Goal: Information Seeking & Learning: Understand process/instructions

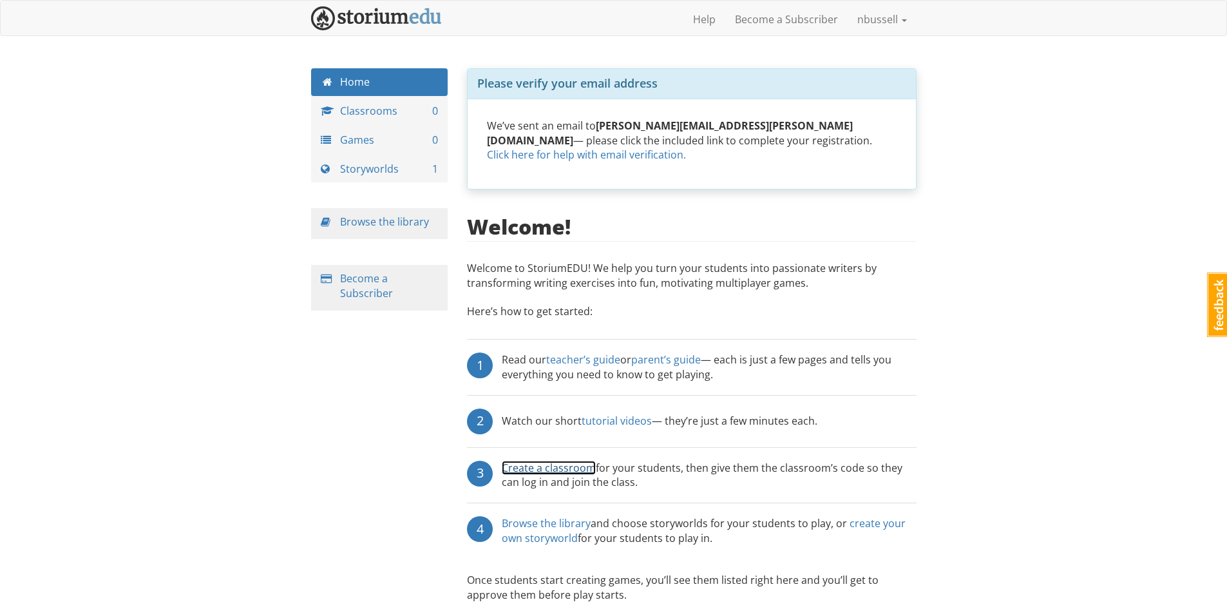
click at [559, 461] on link "Create a classroom" at bounding box center [549, 468] width 94 height 14
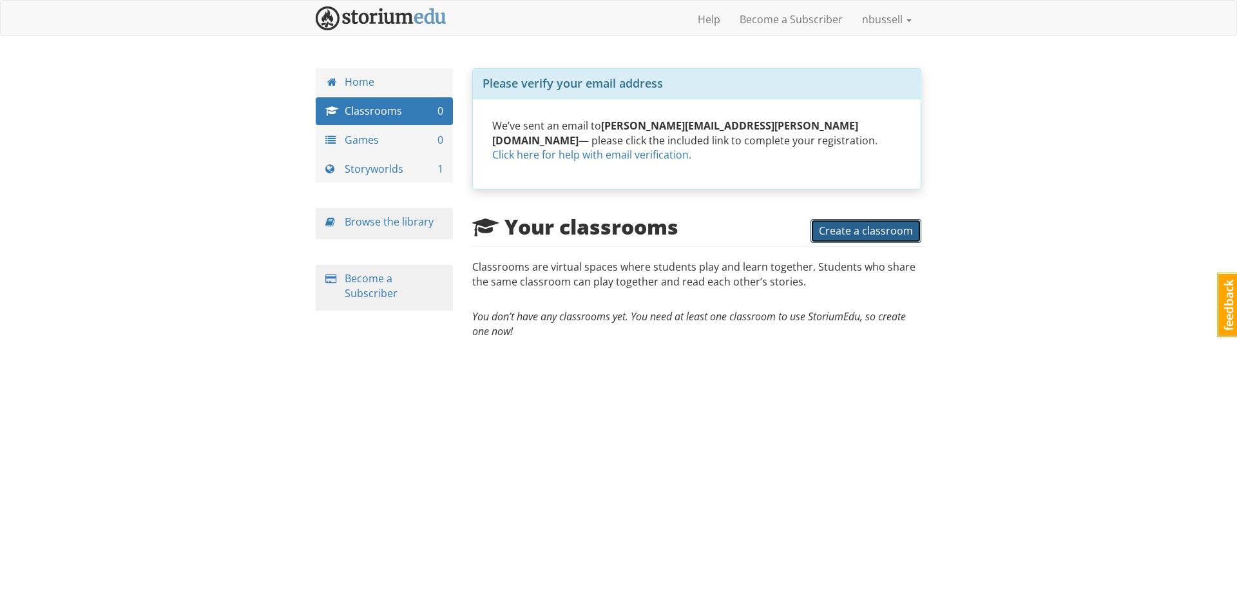
click at [876, 224] on span "Create a classroom" at bounding box center [866, 231] width 94 height 14
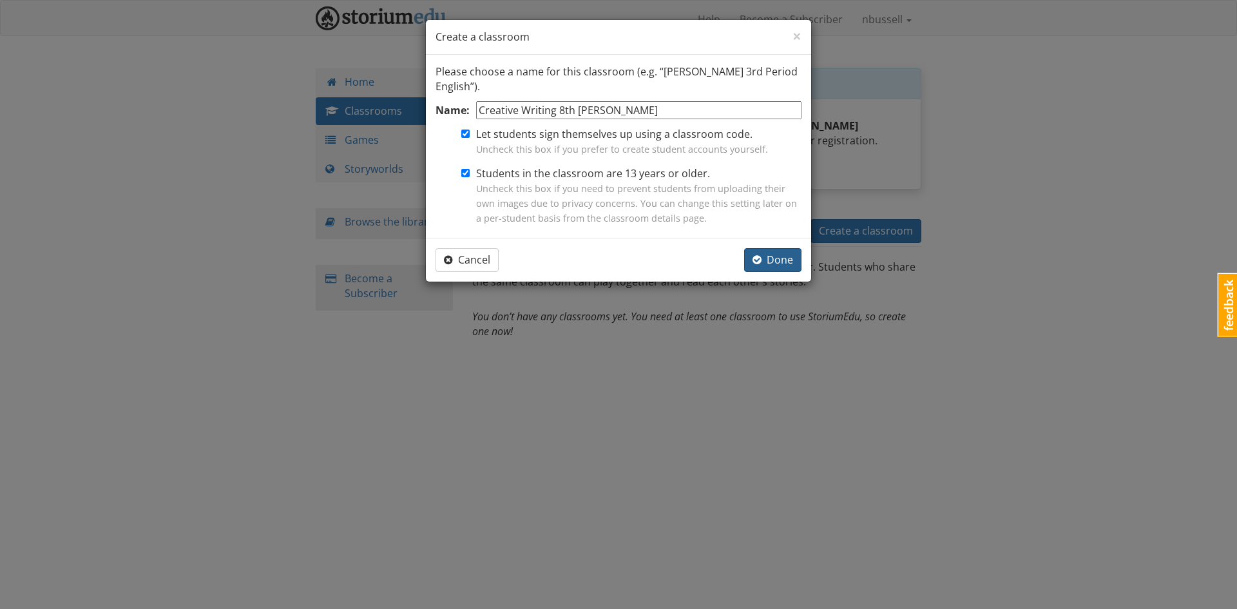
type input "Creative Writing 8th Bussell"
click at [789, 255] on span "Done" at bounding box center [772, 260] width 41 height 14
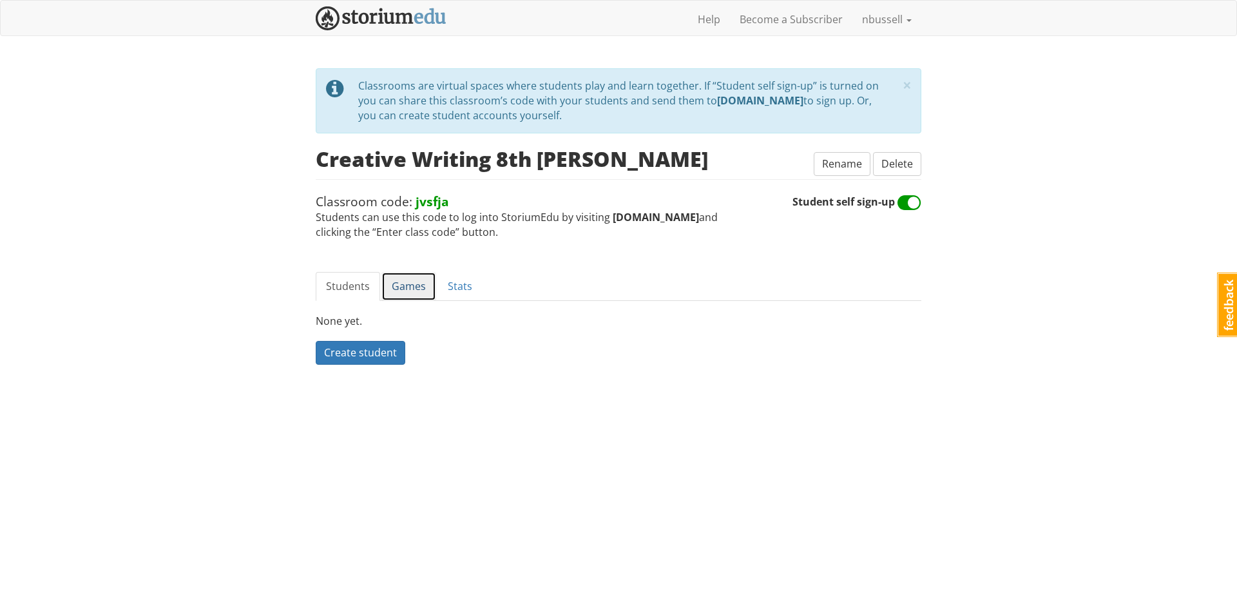
click at [393, 288] on link "Games" at bounding box center [408, 286] width 55 height 29
click at [354, 282] on link "Students" at bounding box center [348, 286] width 64 height 29
click at [414, 291] on link "Games" at bounding box center [408, 286] width 55 height 29
click at [456, 294] on link "Stats" at bounding box center [459, 286] width 45 height 29
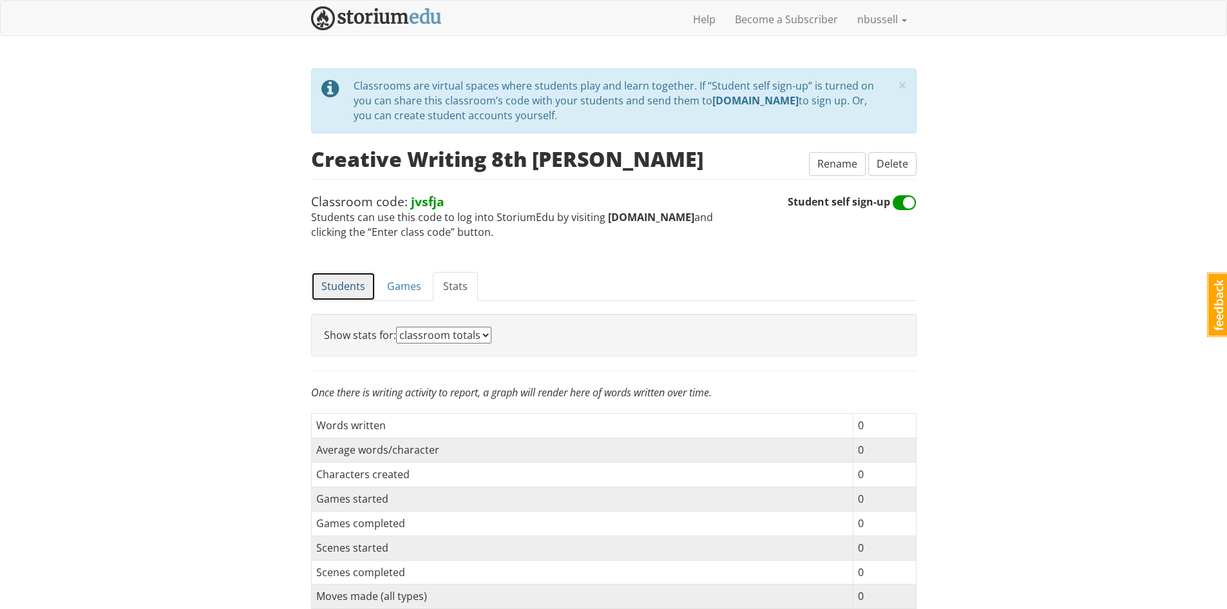
click at [345, 287] on link "Students" at bounding box center [343, 286] width 64 height 29
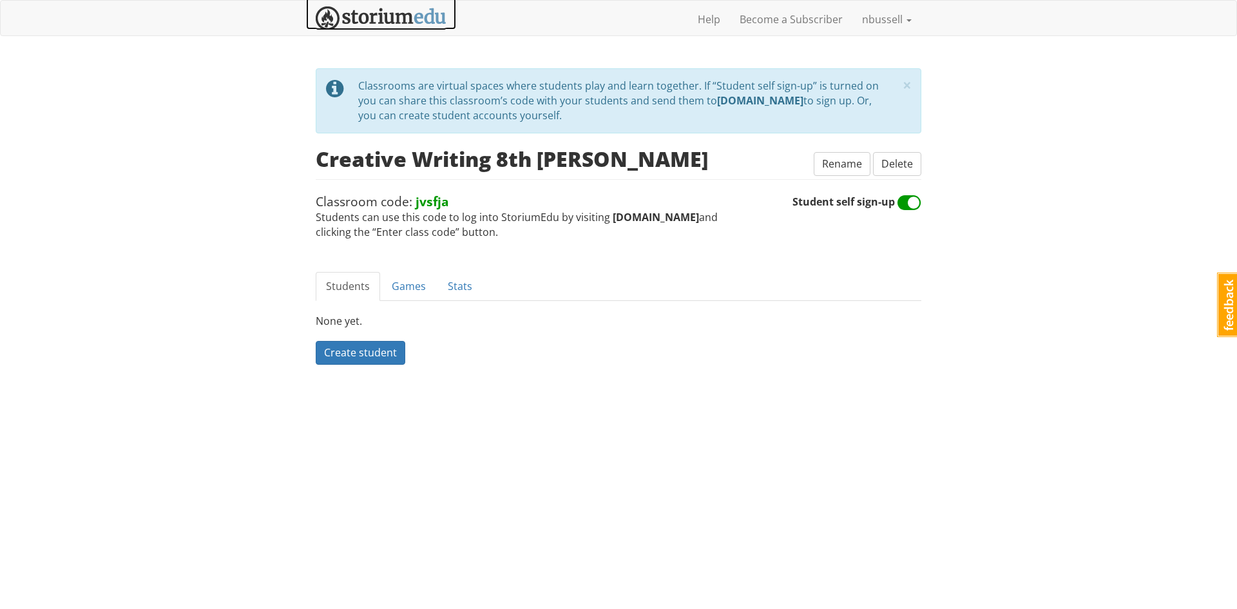
click at [381, 16] on img at bounding box center [381, 18] width 131 height 24
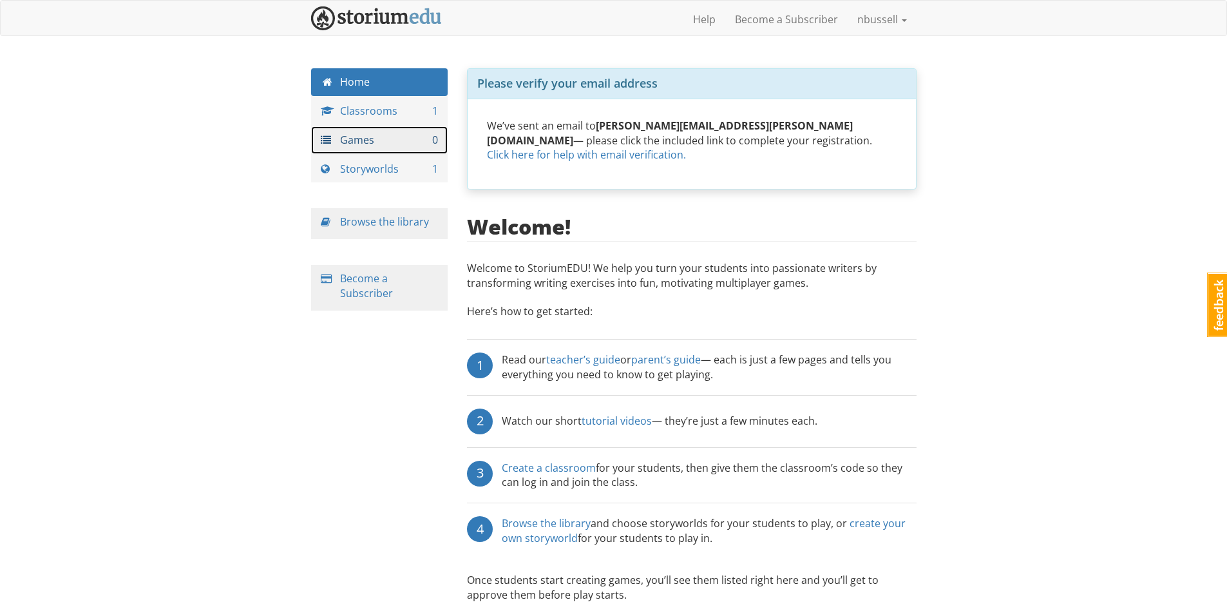
click at [361, 140] on link "Games 0" at bounding box center [379, 140] width 137 height 28
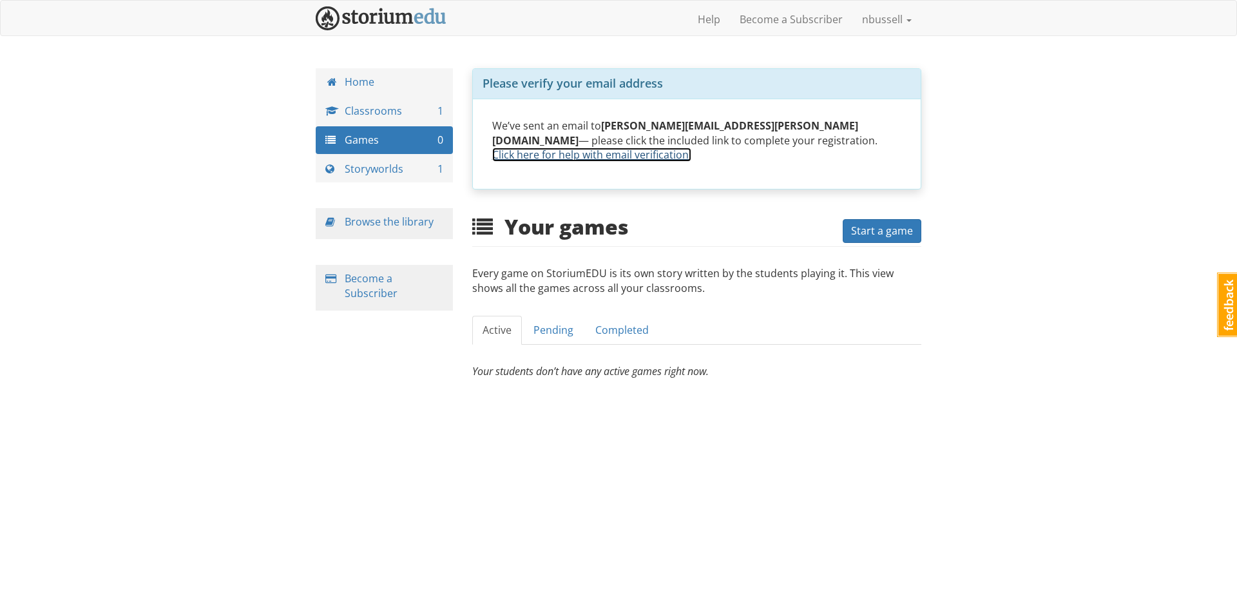
click at [691, 148] on link "Click here for help with email verification." at bounding box center [591, 155] width 199 height 14
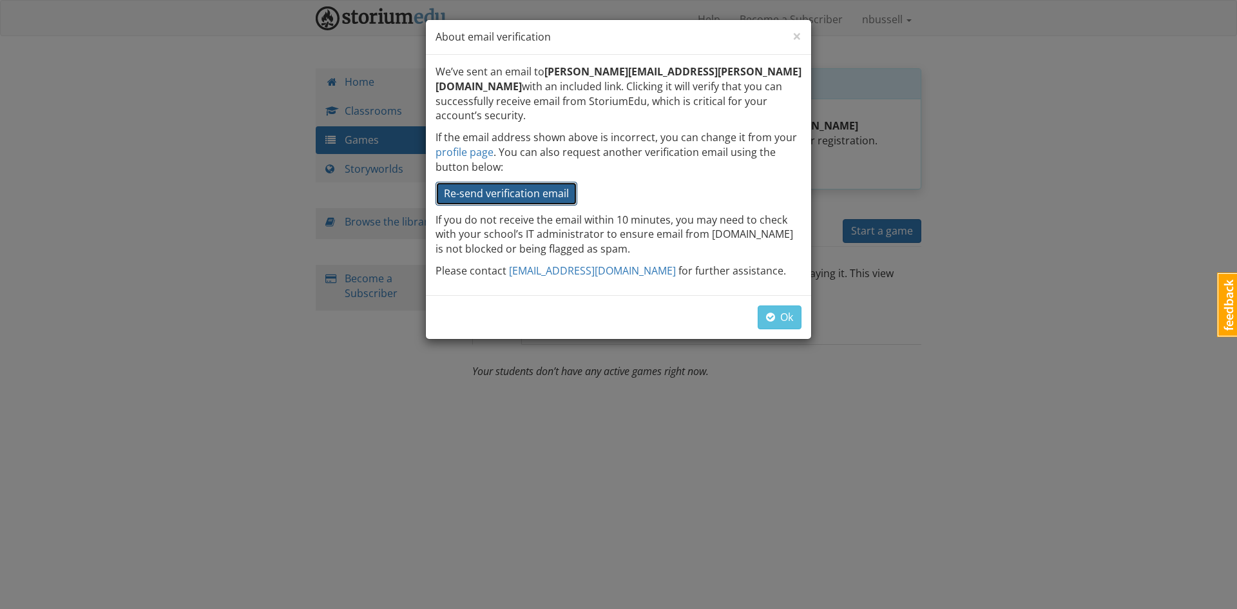
click at [473, 186] on span "Re-send verification email" at bounding box center [506, 193] width 125 height 14
click at [776, 310] on span "Ok" at bounding box center [779, 317] width 27 height 14
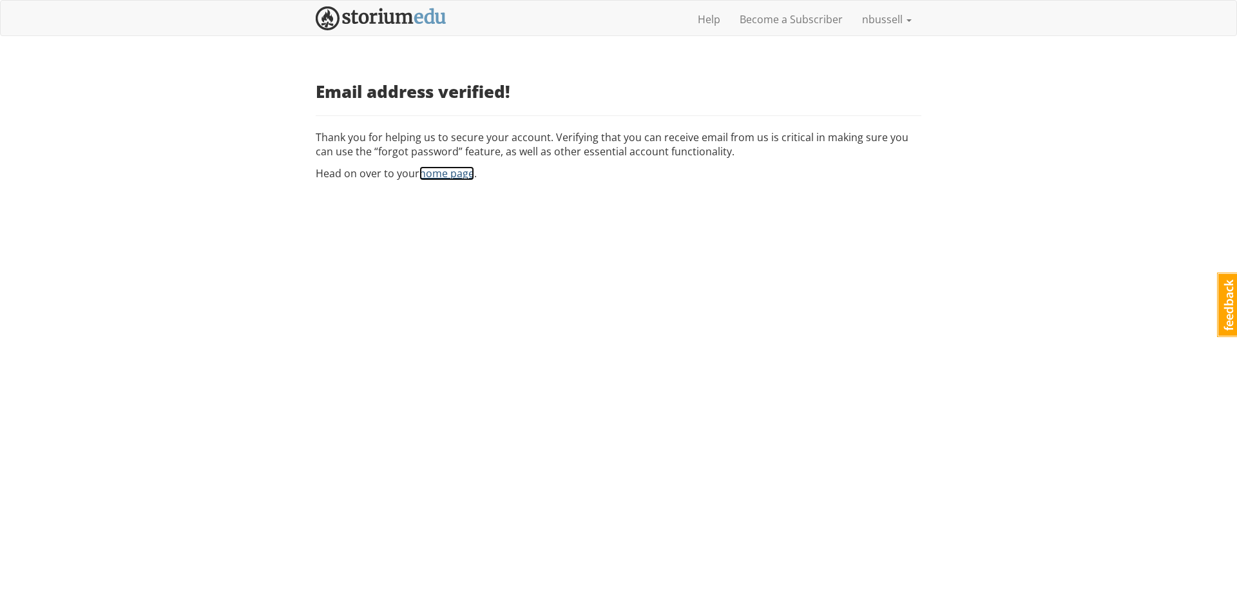
click at [444, 177] on link "home page" at bounding box center [446, 173] width 55 height 14
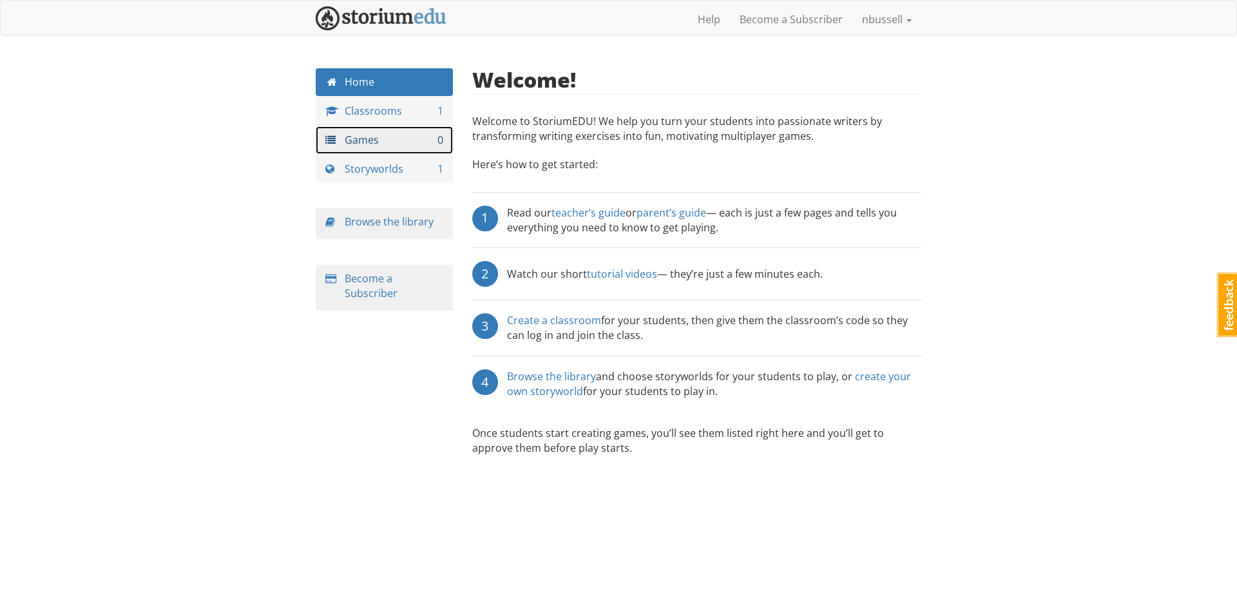
click at [400, 148] on link "Games 0" at bounding box center [384, 140] width 137 height 28
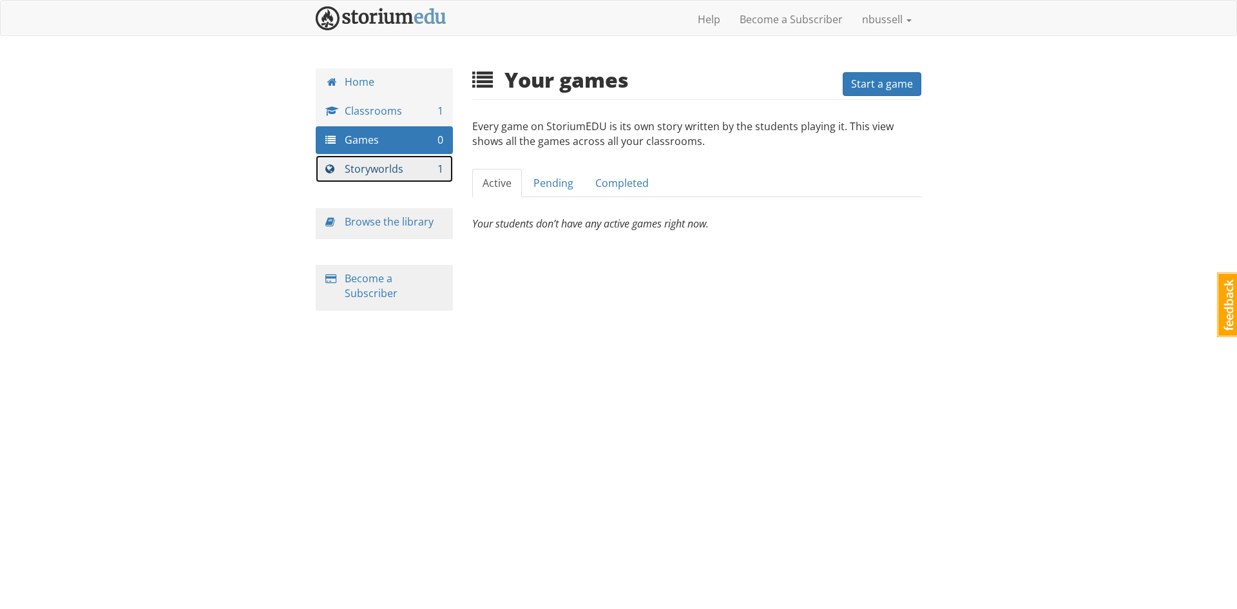
click at [390, 157] on link "Storyworlds 1" at bounding box center [384, 169] width 137 height 28
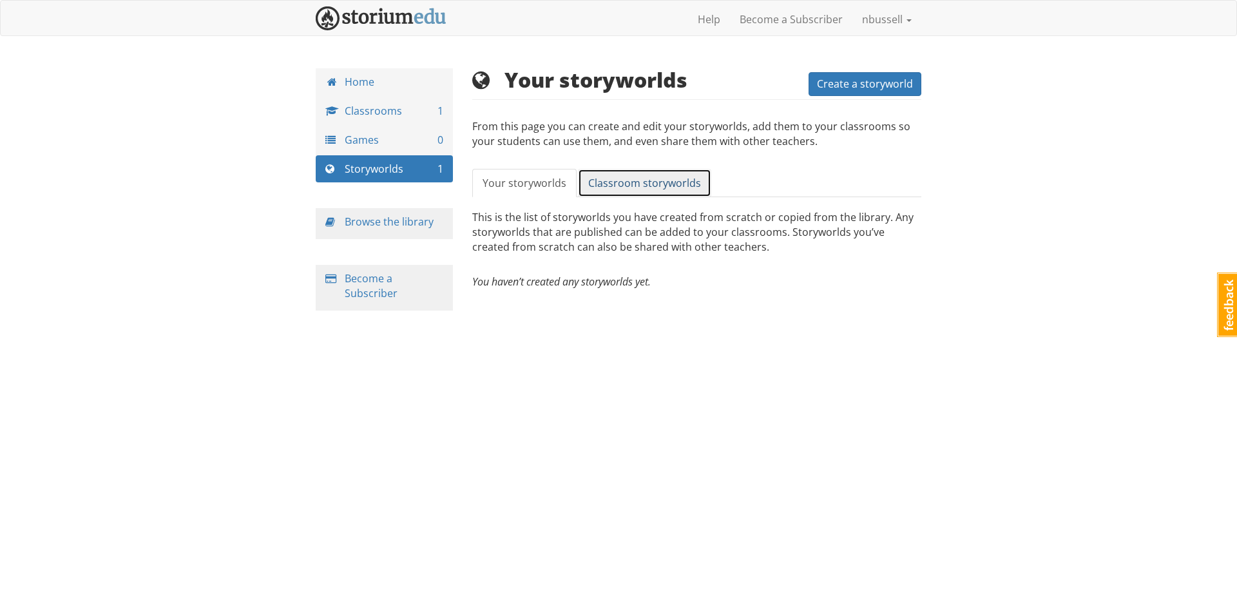
click at [619, 189] on span "Classroom storyworlds" at bounding box center [644, 183] width 113 height 14
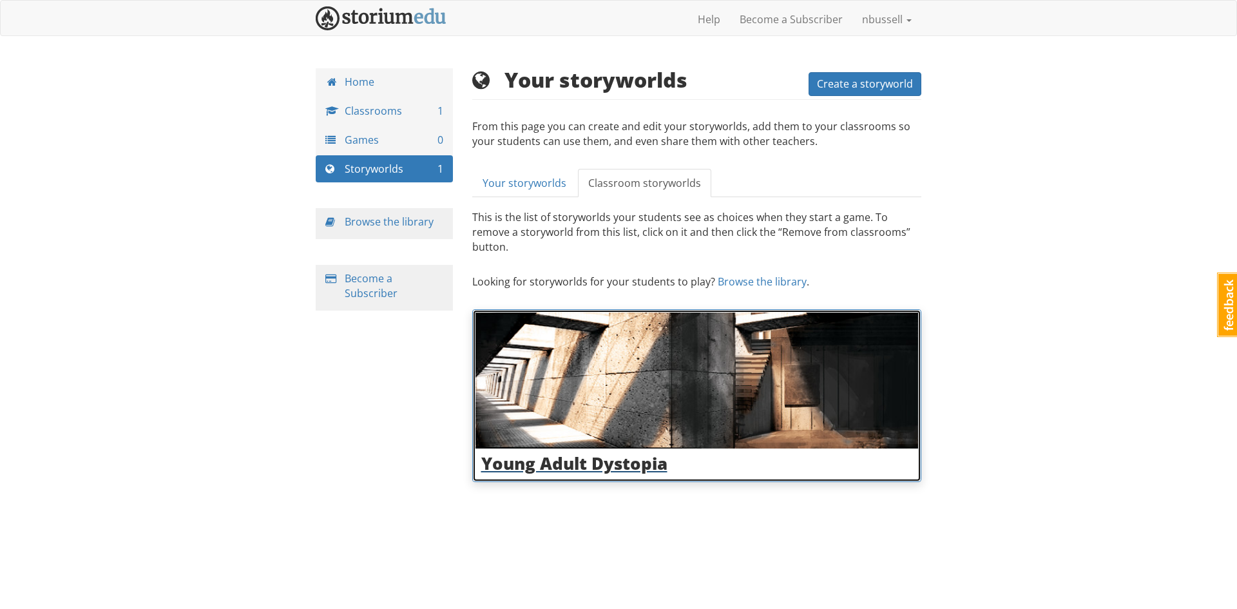
click at [579, 466] on link "Young Adult Dystopia" at bounding box center [697, 395] width 450 height 173
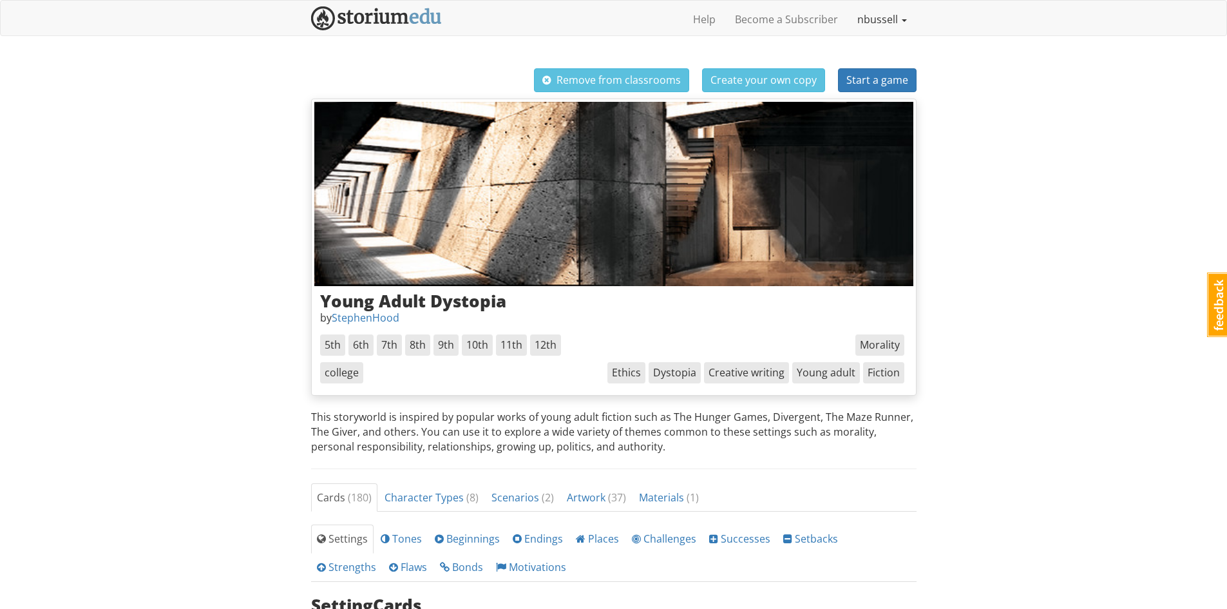
click at [879, 24] on link "nbussell" at bounding box center [882, 19] width 69 height 32
click at [431, 12] on img at bounding box center [376, 18] width 131 height 24
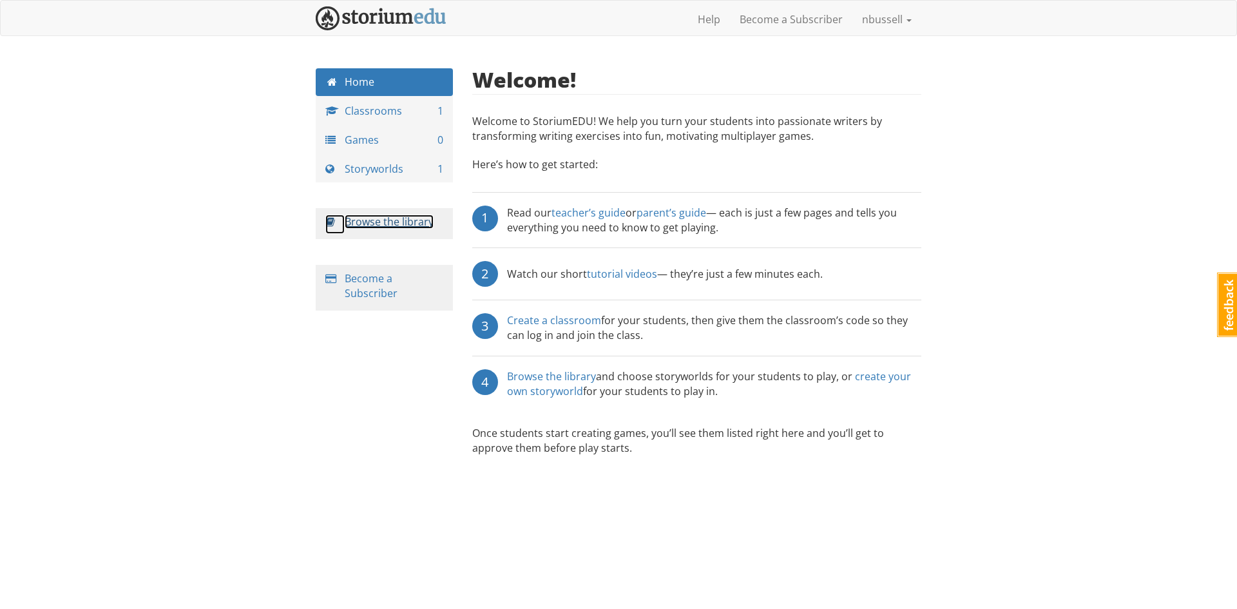
click at [415, 224] on link "Browse the library" at bounding box center [389, 222] width 89 height 14
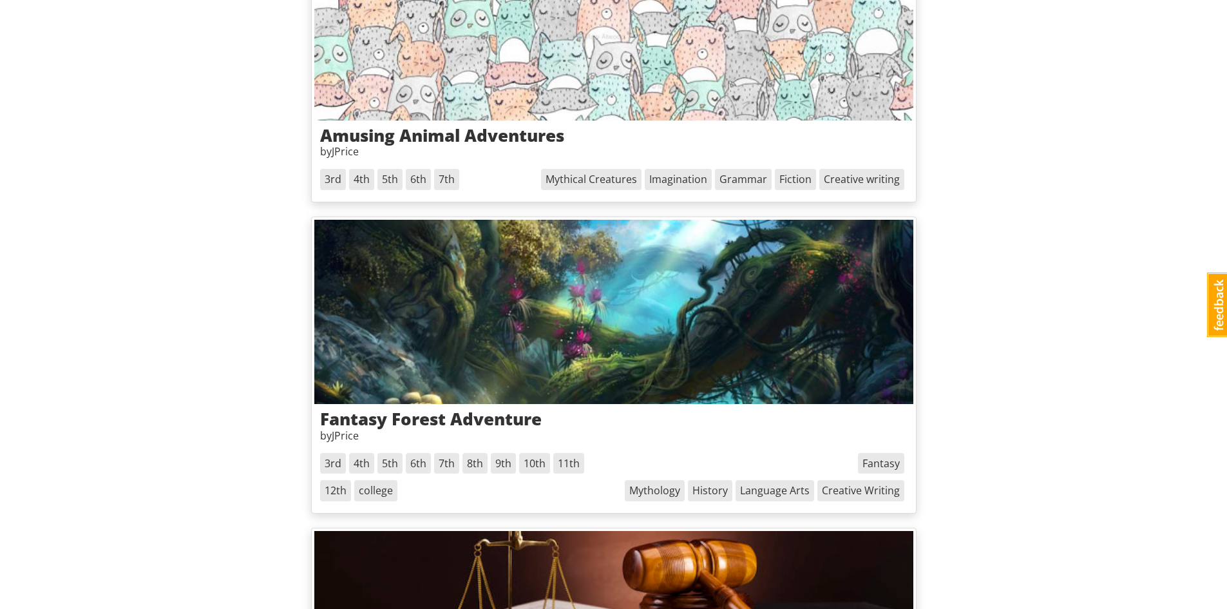
scroll to position [1799, 0]
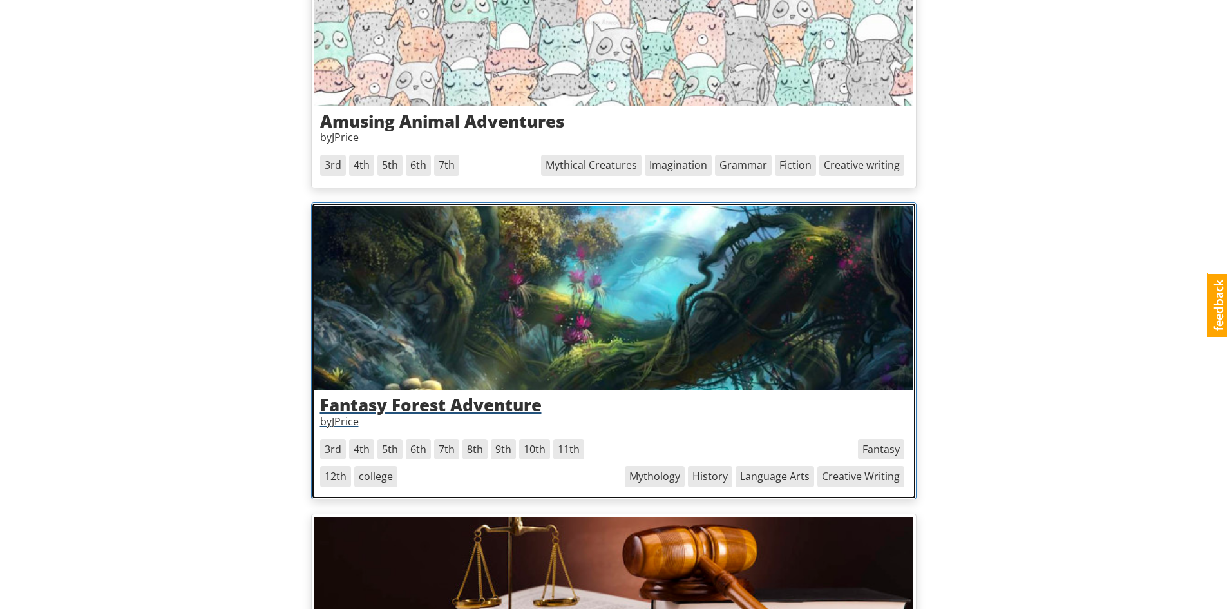
click at [772, 265] on img at bounding box center [613, 298] width 599 height 184
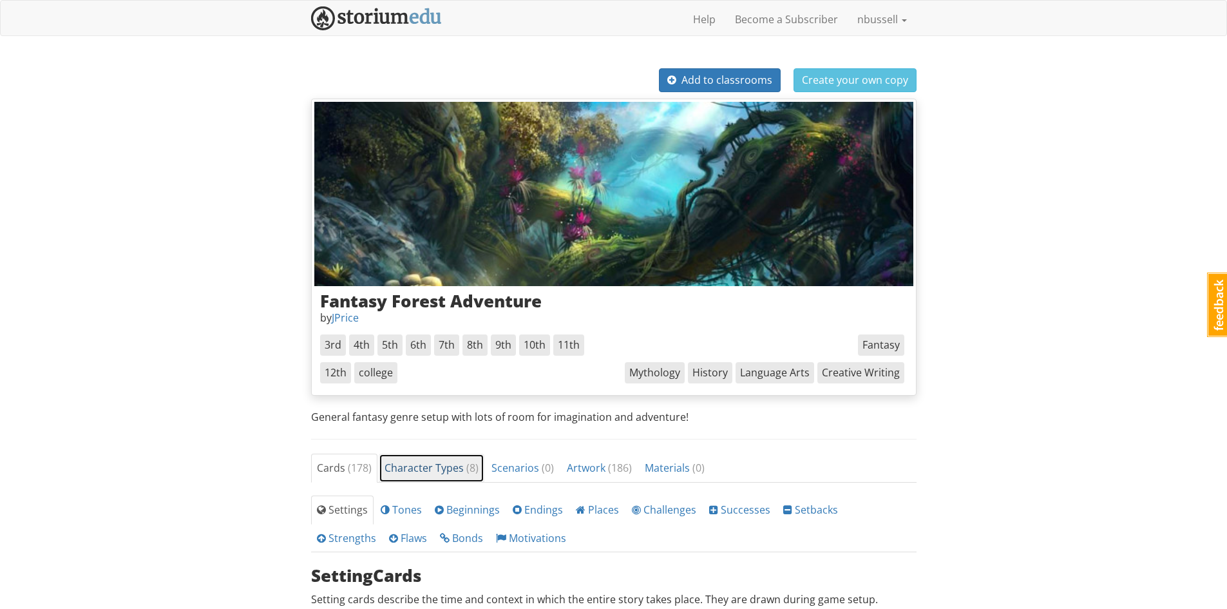
click at [413, 464] on span "Character Types ( 8 )" at bounding box center [432, 468] width 94 height 14
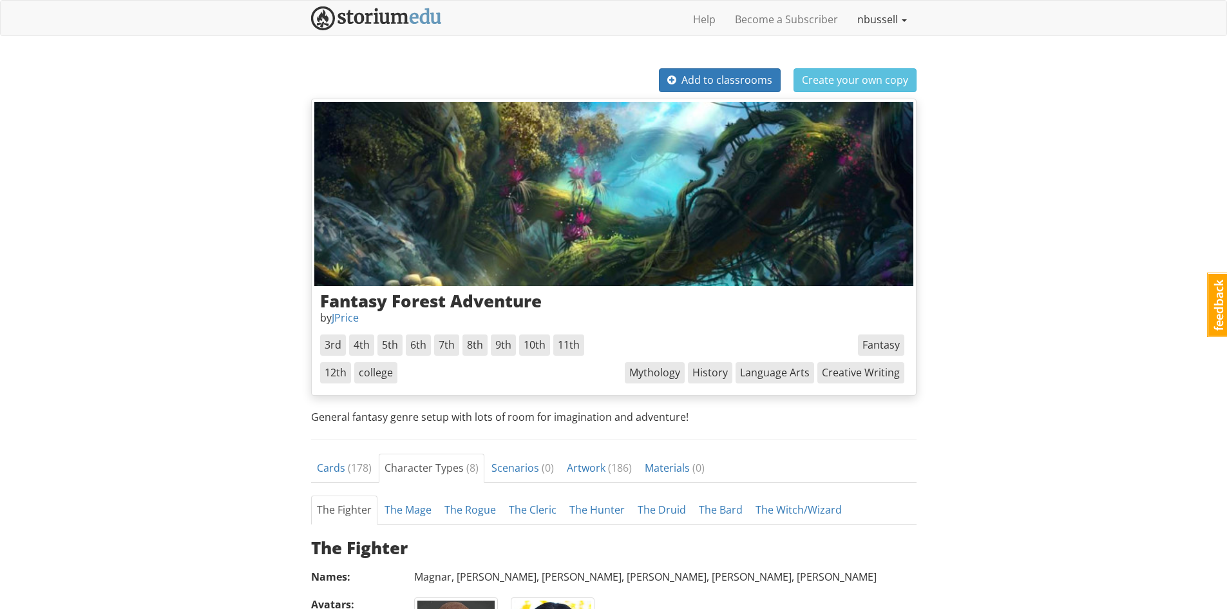
click at [877, 17] on link "nbussell" at bounding box center [882, 19] width 69 height 32
click at [386, 19] on img at bounding box center [376, 18] width 131 height 24
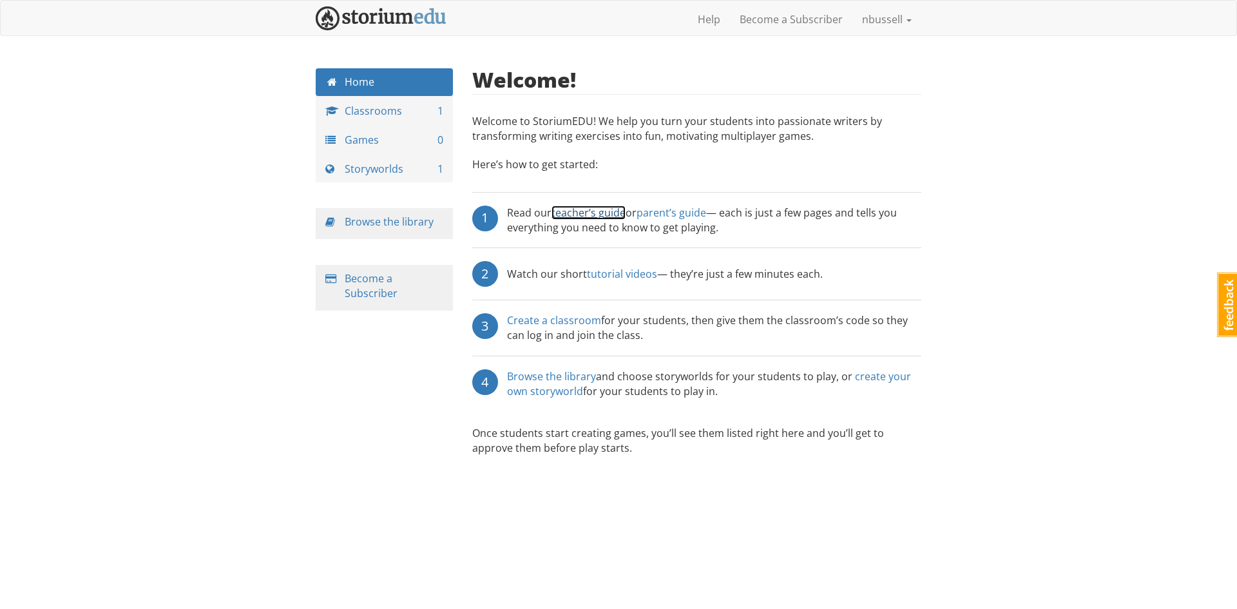
click at [615, 215] on link "teacher’s guide" at bounding box center [588, 213] width 74 height 14
click at [606, 276] on link "tutorial videos" at bounding box center [622, 274] width 70 height 14
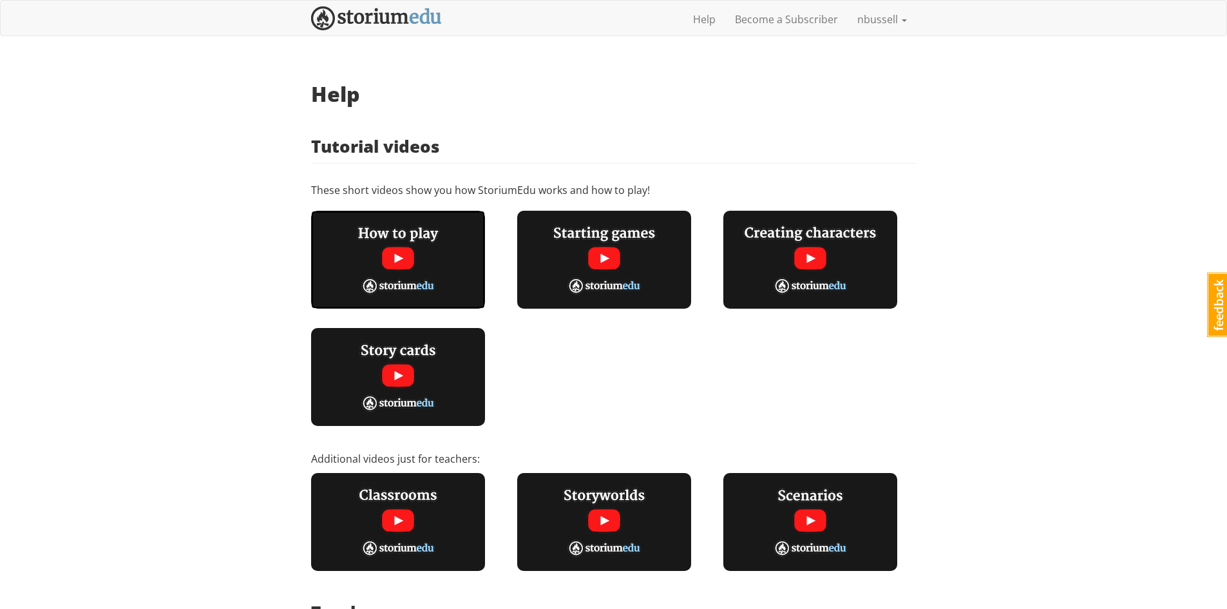
click at [452, 285] on img at bounding box center [398, 260] width 174 height 98
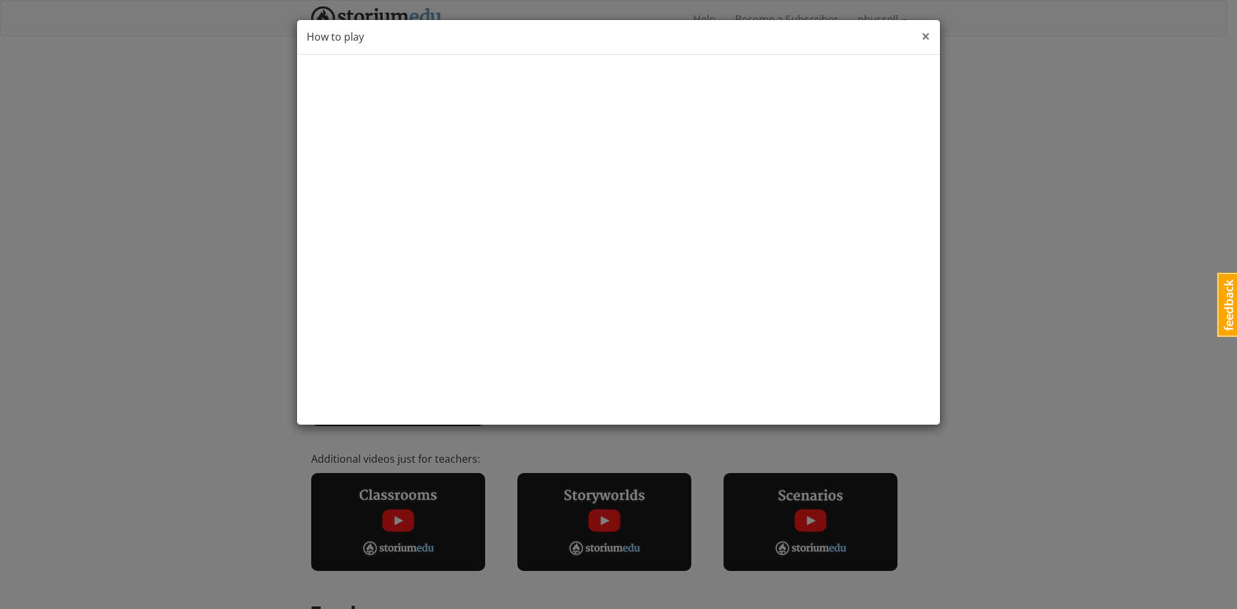
click at [927, 30] on span "×" at bounding box center [925, 35] width 9 height 21
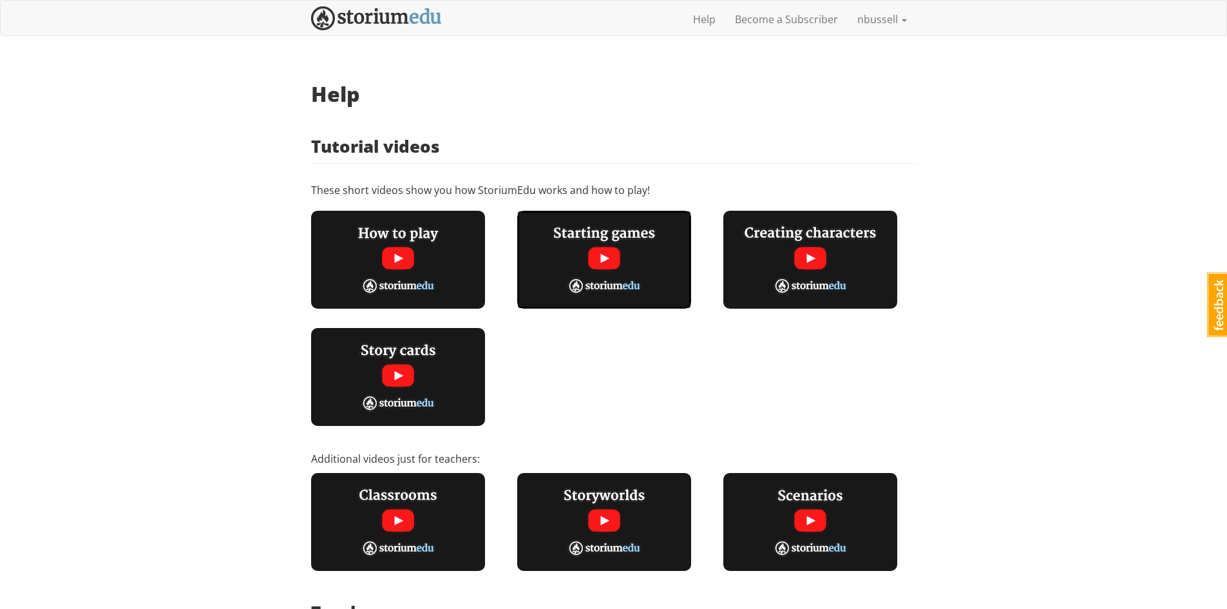
click at [617, 261] on img at bounding box center [604, 260] width 174 height 98
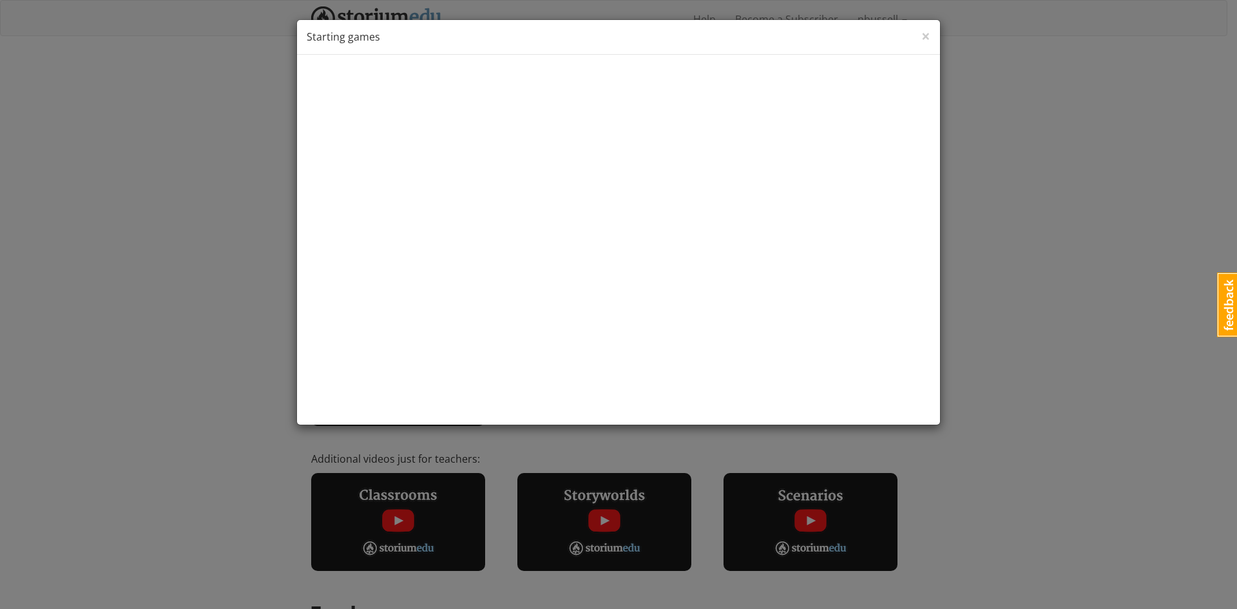
click at [919, 41] on div "× Close Starting games" at bounding box center [618, 37] width 643 height 35
click at [923, 41] on span "×" at bounding box center [925, 35] width 9 height 21
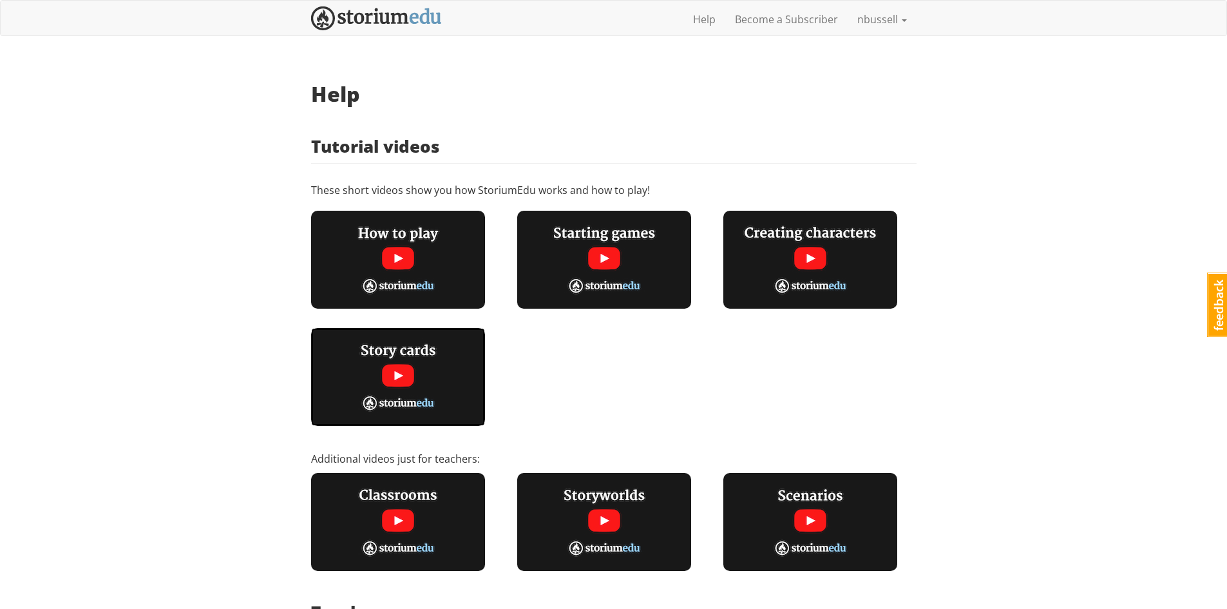
click at [470, 392] on img at bounding box center [398, 377] width 174 height 98
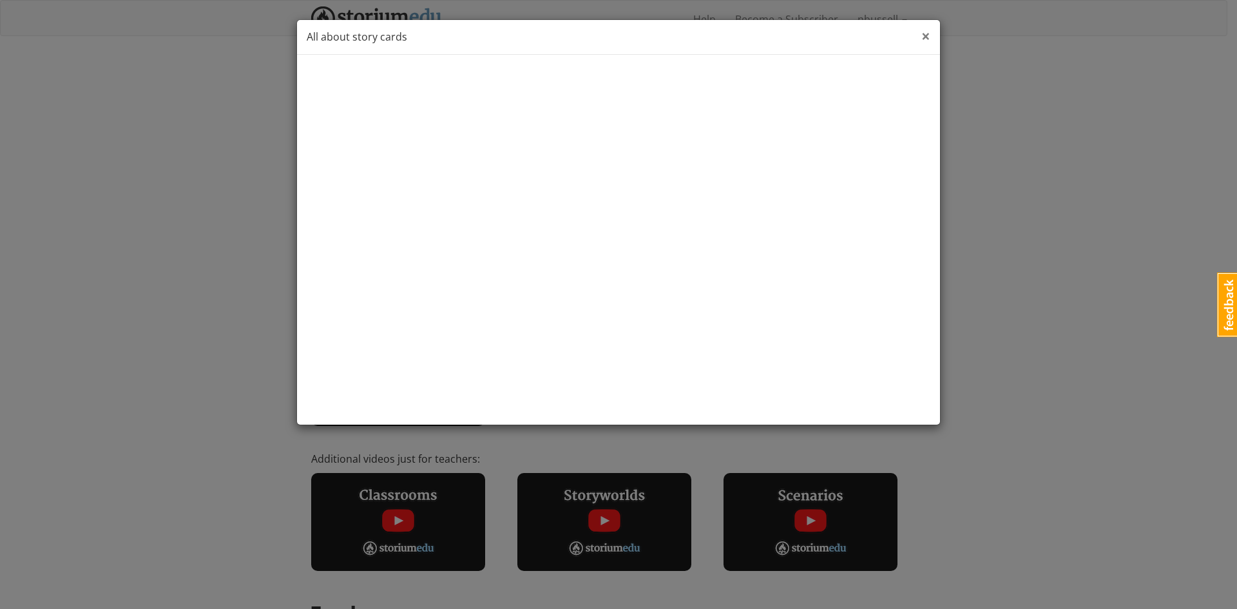
click at [926, 35] on span "×" at bounding box center [925, 35] width 9 height 21
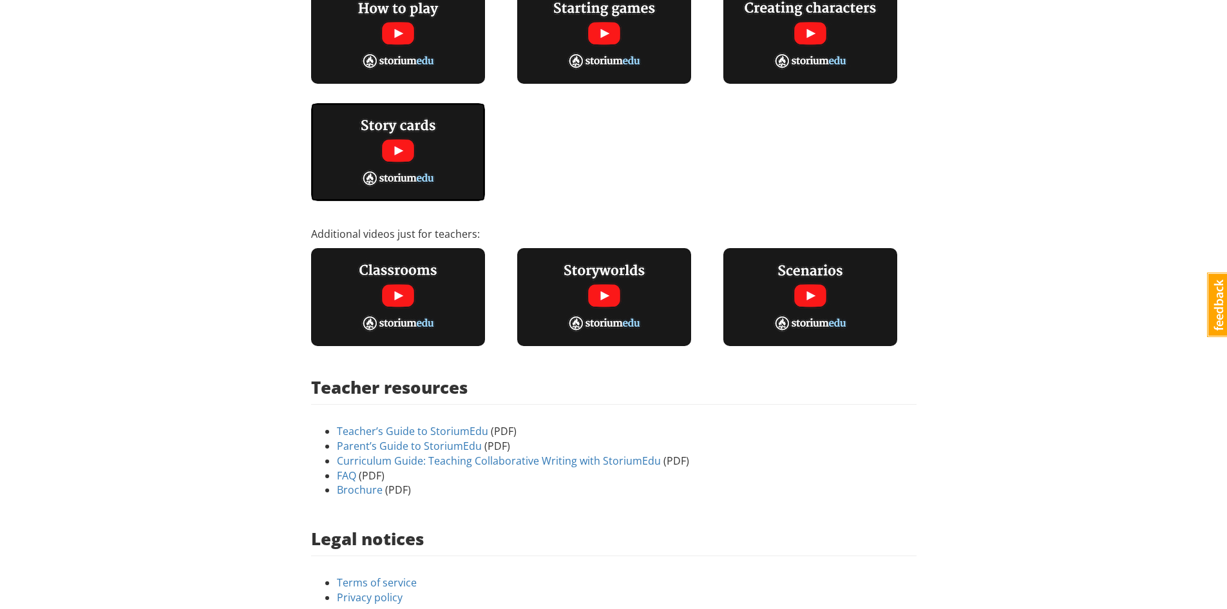
scroll to position [253, 0]
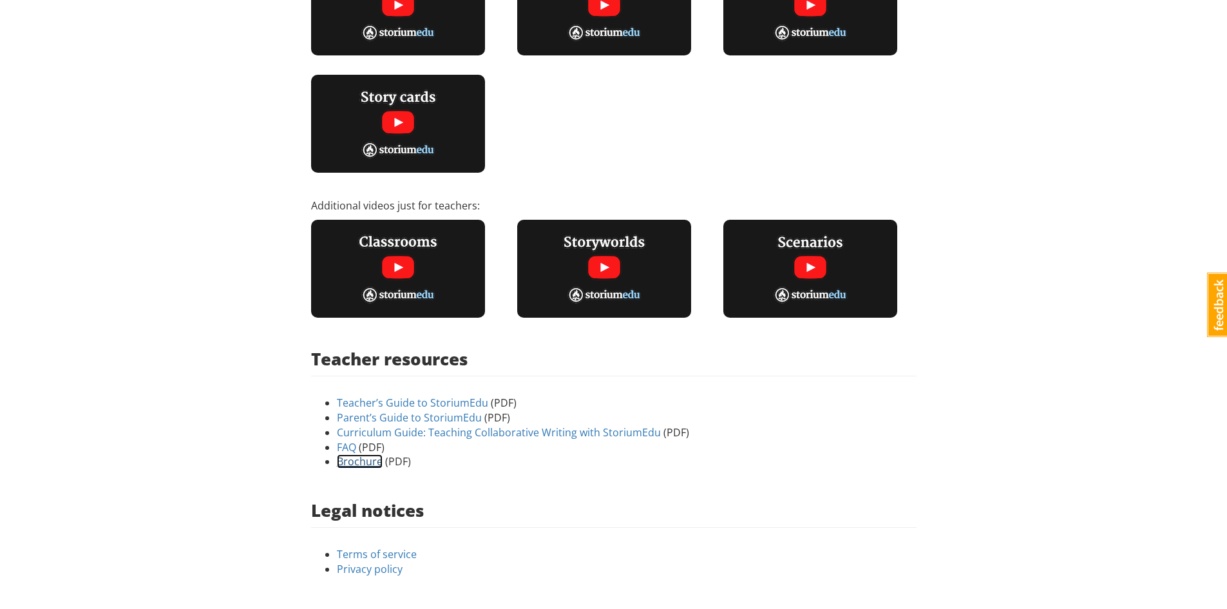
click at [373, 458] on link "Brochure" at bounding box center [360, 461] width 46 height 14
click at [363, 436] on link "Curriculum Guide: Teaching Collaborative Writing with StoriumEdu" at bounding box center [499, 432] width 324 height 14
